Goal: Check status: Check status

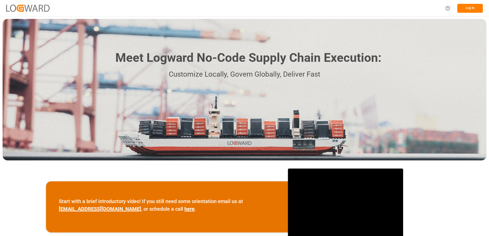
click at [467, 10] on button "Log In" at bounding box center [470, 8] width 26 height 9
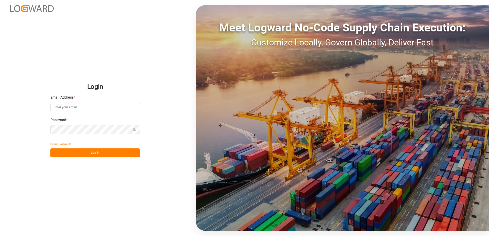
type input "[PERSON_NAME][EMAIL_ADDRESS][PERSON_NAME][DOMAIN_NAME]"
click at [108, 155] on button "Log In" at bounding box center [95, 153] width 90 height 9
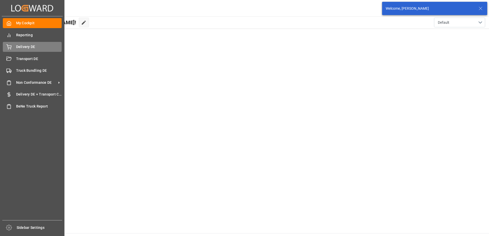
click at [12, 48] on div "Delivery DE Delivery DE" at bounding box center [32, 47] width 59 height 10
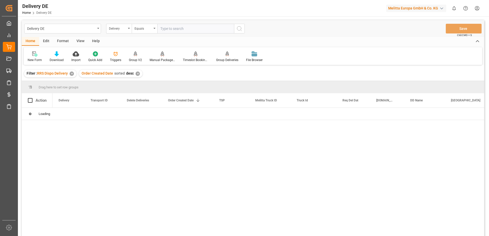
click at [181, 28] on input "text" at bounding box center [195, 29] width 77 height 10
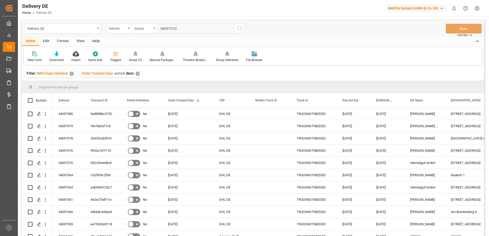
type input "54097310"
click at [239, 30] on icon "search button" at bounding box center [239, 29] width 6 height 6
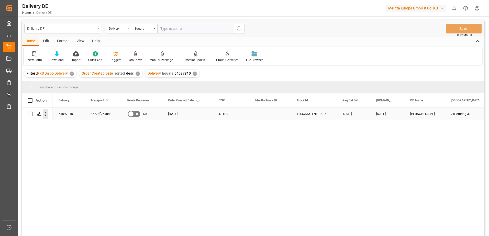
click at [44, 114] on icon "open menu" at bounding box center [45, 113] width 5 height 5
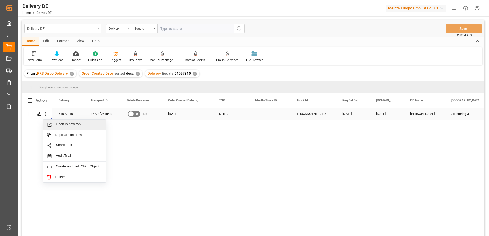
click at [76, 123] on span "Open in new tab" at bounding box center [79, 124] width 47 height 5
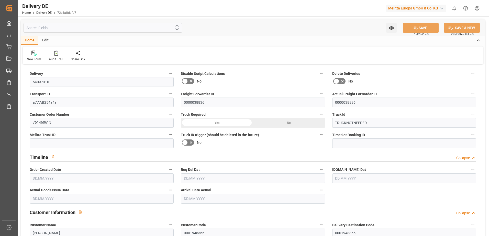
type input "0"
type input "92.6"
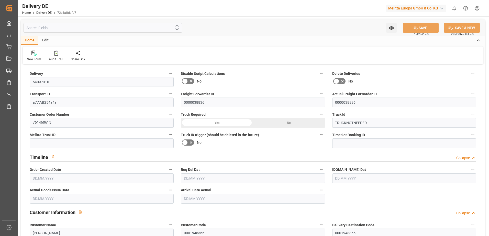
type input "-1.932"
type input "0"
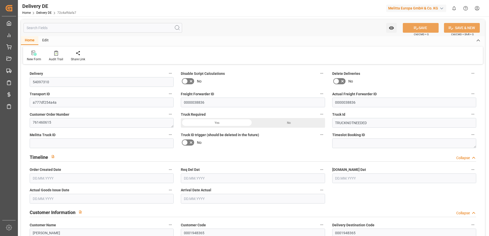
type input "0"
type input "[DATE]"
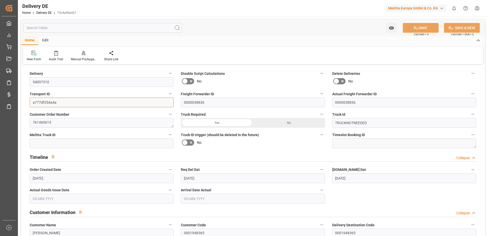
drag, startPoint x: 39, startPoint y: 103, endPoint x: 22, endPoint y: 103, distance: 16.6
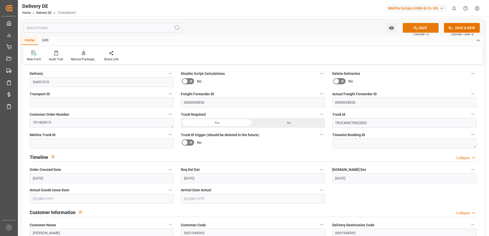
click at [427, 28] on button "SAVE" at bounding box center [421, 28] width 36 height 10
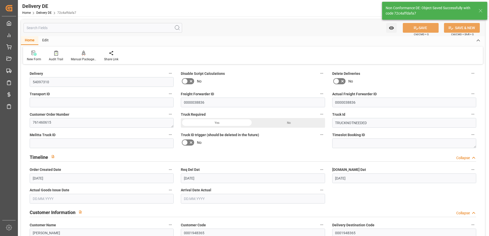
type input "1dbc0d74939d"
